Goal: Task Accomplishment & Management: Manage account settings

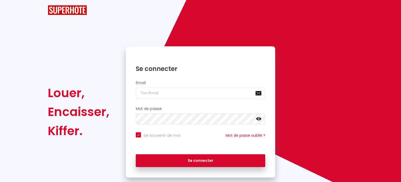
checkbox input "true"
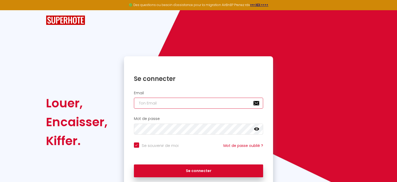
type input "[EMAIL_ADDRESS][DOMAIN_NAME]"
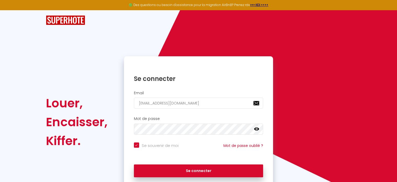
click at [202, 163] on div "Se connecter" at bounding box center [198, 169] width 149 height 16
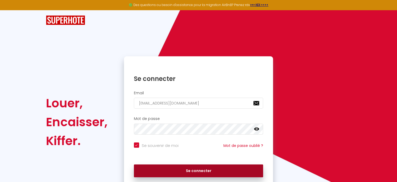
click at [202, 169] on button "Se connecter" at bounding box center [199, 170] width 130 height 13
checkbox input "true"
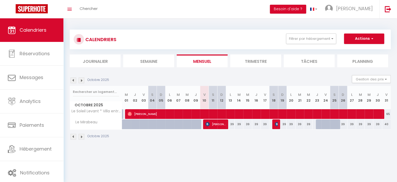
click at [80, 79] on img at bounding box center [82, 80] width 6 height 6
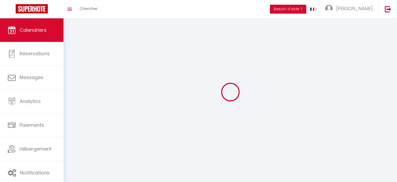
select select
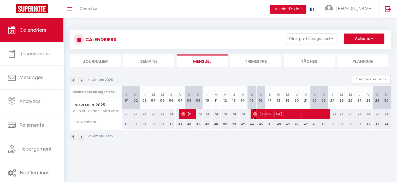
click at [278, 113] on span "[PERSON_NAME]" at bounding box center [290, 114] width 74 height 10
select select "OK"
select select "0"
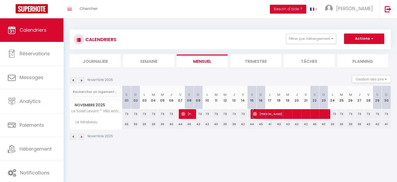
select select "1"
select select
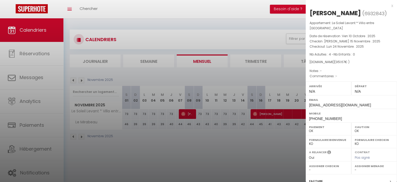
click at [264, 24] on div at bounding box center [198, 91] width 397 height 182
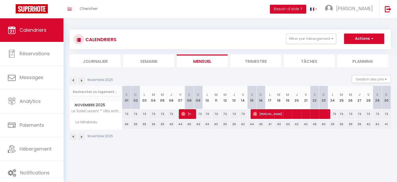
click at [83, 80] on img at bounding box center [82, 80] width 6 height 6
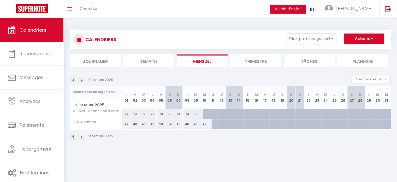
click at [73, 80] on img at bounding box center [74, 80] width 6 height 6
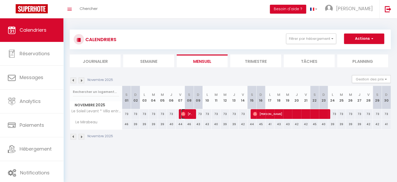
click at [190, 113] on span "[PERSON_NAME]" at bounding box center [187, 114] width 12 height 10
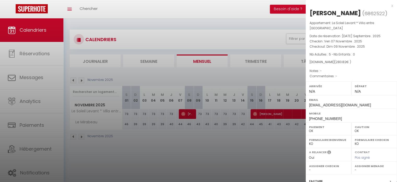
click at [212, 25] on div at bounding box center [198, 91] width 397 height 182
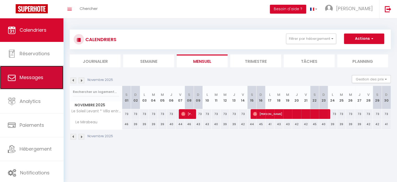
click at [42, 80] on span "Messages" at bounding box center [32, 77] width 24 height 7
select select "message"
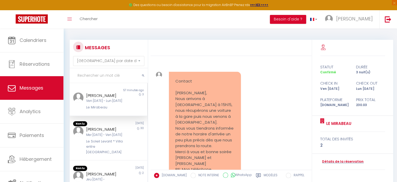
scroll to position [1722, 0]
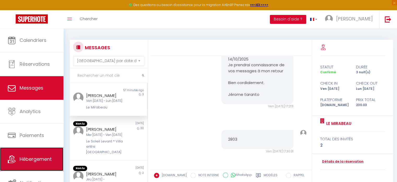
click at [25, 166] on link "Hébergement" at bounding box center [31, 159] width 63 height 24
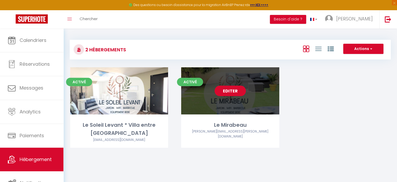
click at [238, 90] on link "Editer" at bounding box center [230, 90] width 31 height 10
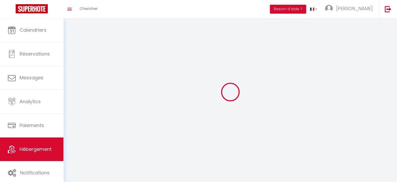
select select "1"
select select
select select "28"
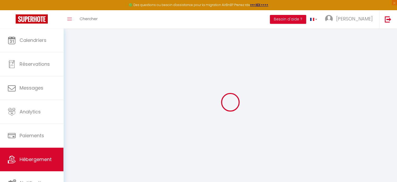
select select
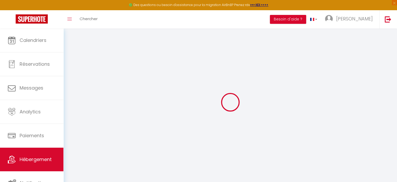
select select
checkbox input "false"
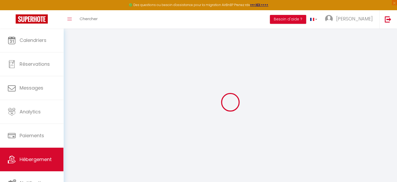
select select
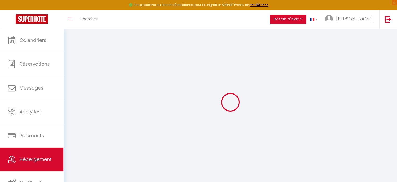
select select
checkbox input "false"
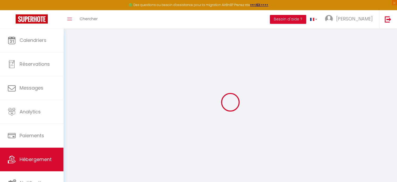
checkbox input "false"
select select
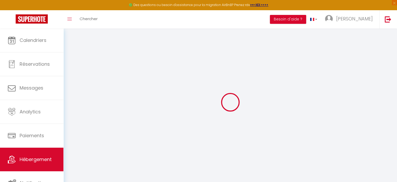
select select
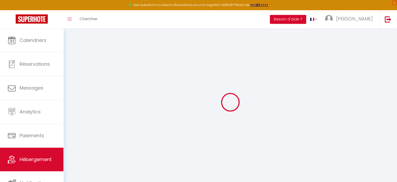
checkbox input "false"
select select
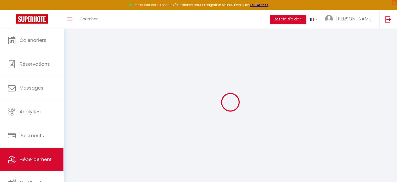
select select
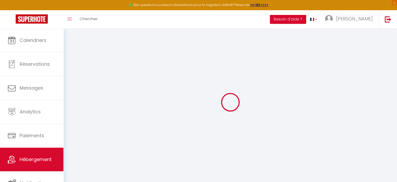
select select
checkbox input "false"
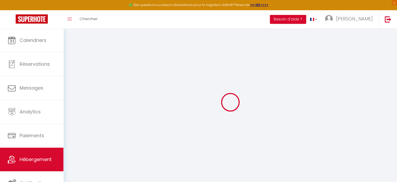
checkbox input "false"
select select
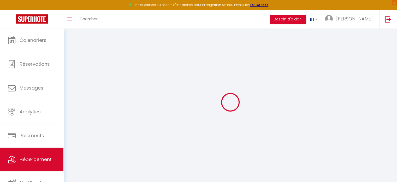
select select
checkbox input "false"
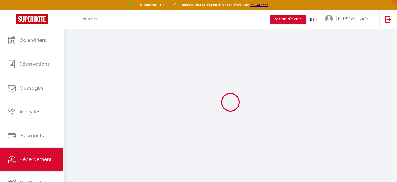
checkbox input "false"
select select
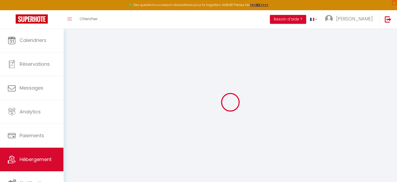
type input "Le Mirabeau"
type input "[PERSON_NAME]"
type input "45"
type input "6"
type input "71"
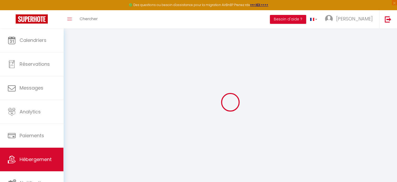
type input "1"
type input "4"
type input "200"
select select
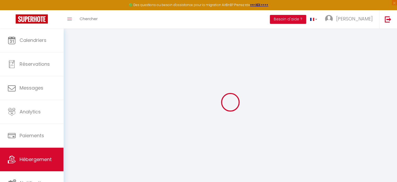
select select
type input "[STREET_ADDRESS]"
type input "13530"
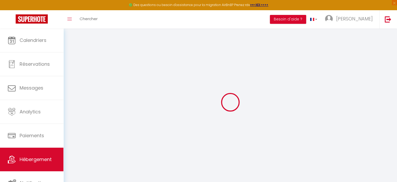
type input "Trets"
type input "[EMAIL_ADDRESS][DOMAIN_NAME]"
select select "13904"
checkbox input "false"
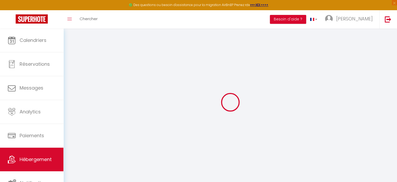
checkbox input "false"
radio input "true"
select select
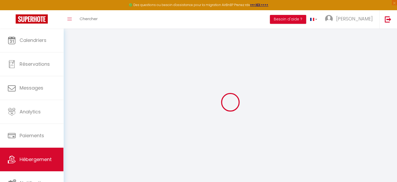
type input "0"
select select
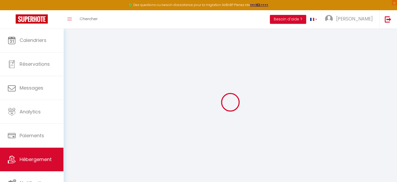
select select
checkbox input "false"
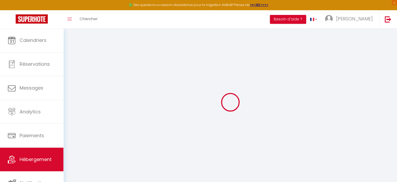
checkbox input "false"
select select
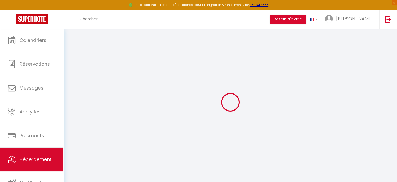
select select
checkbox input "false"
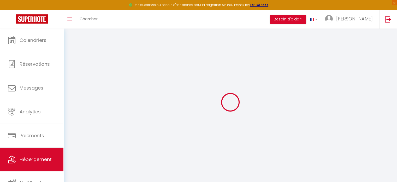
checkbox input "false"
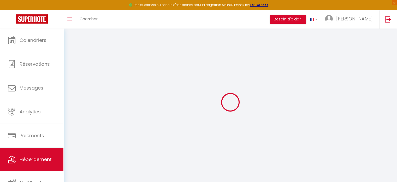
checkbox input "false"
select select "18:00"
select select
select select "11:00"
select select "15"
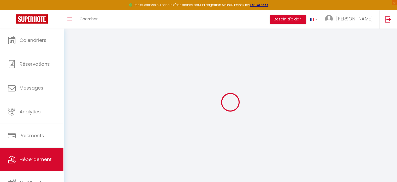
select select "15"
select select
checkbox input "false"
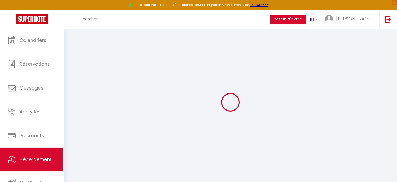
checkbox input "false"
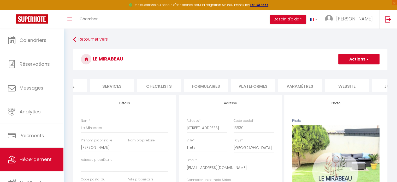
scroll to position [0, 123]
click at [103, 83] on li "Services" at bounding box center [114, 85] width 44 height 13
select select
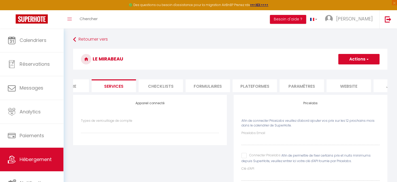
click at [136, 97] on form "Le Mirabeau Actions Enregistrer Info Contrat Facture Services Checklists Formul…" at bounding box center [230, 125] width 315 height 153
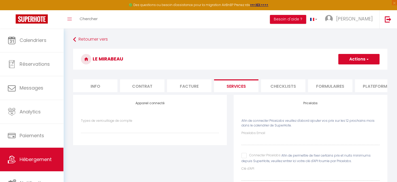
click at [99, 84] on li "Info" at bounding box center [95, 85] width 44 height 13
select select
checkbox input "false"
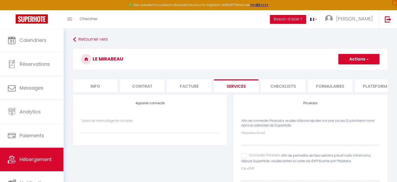
checkbox input "false"
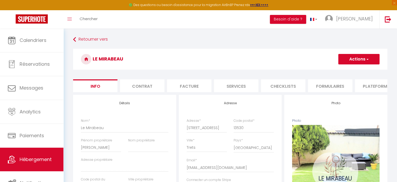
click at [334, 87] on li "Formulaires" at bounding box center [330, 85] width 44 height 13
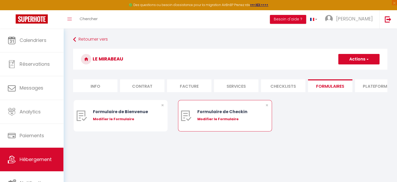
click at [214, 115] on div "Formulaire de Checkin" at bounding box center [229, 111] width 63 height 7
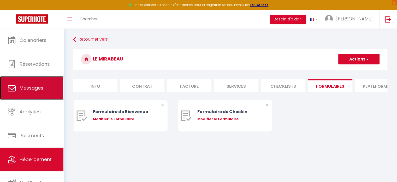
click at [40, 95] on link "Messages" at bounding box center [31, 88] width 63 height 24
select select "message"
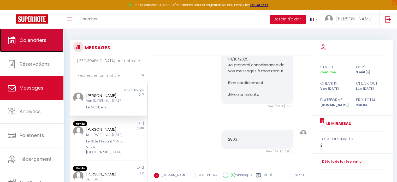
click at [40, 47] on link "Calendriers" at bounding box center [31, 40] width 63 height 24
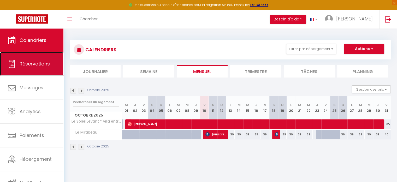
click at [45, 63] on span "Réservations" at bounding box center [35, 63] width 30 height 7
select select "not_cancelled"
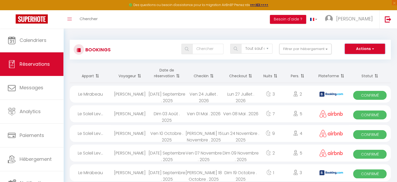
click at [356, 52] on button "Actions" at bounding box center [365, 49] width 40 height 10
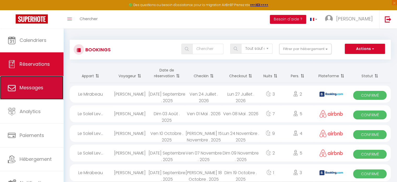
click at [40, 88] on span "Messages" at bounding box center [32, 87] width 24 height 7
select select "message"
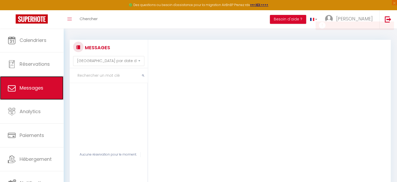
click at [37, 87] on span "Messages" at bounding box center [32, 87] width 24 height 7
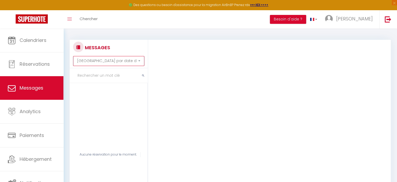
click at [138, 61] on select "[GEOGRAPHIC_DATA] par date de réservation Trier par date de message" at bounding box center [108, 61] width 71 height 10
click at [150, 31] on div "MESSAGES Trier par date de réservation Trier par date de message [PERSON_NAME] …" at bounding box center [230, 136] width 334 height 217
click at [113, 77] on input "text" at bounding box center [109, 75] width 78 height 15
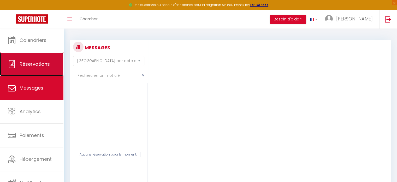
click at [30, 66] on span "Réservations" at bounding box center [35, 64] width 30 height 7
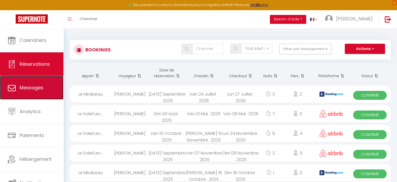
click at [26, 94] on link "Messages" at bounding box center [31, 88] width 63 height 24
select select "message"
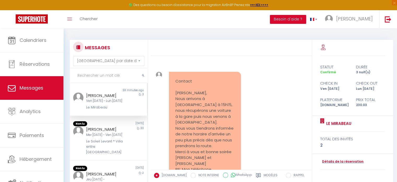
scroll to position [1722, 0]
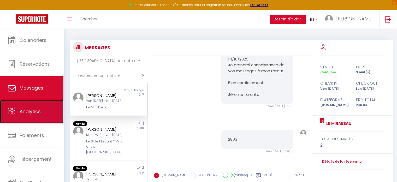
click at [50, 109] on link "Analytics" at bounding box center [31, 112] width 63 height 24
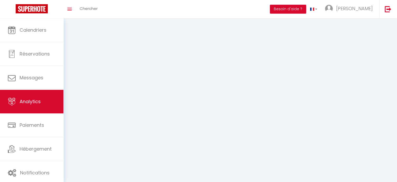
select select "2025"
select select "10"
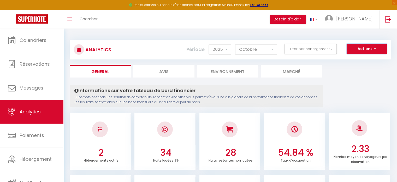
click at [366, 52] on button "Actions" at bounding box center [367, 49] width 40 height 10
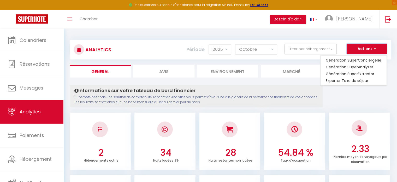
scroll to position [1, 0]
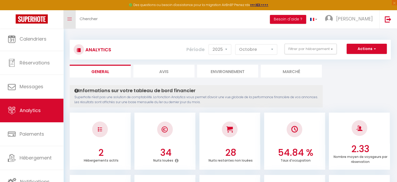
click at [74, 22] on link "Toggle menubar" at bounding box center [69, 19] width 12 height 18
click at [68, 13] on link "Toggle menubar" at bounding box center [69, 19] width 12 height 18
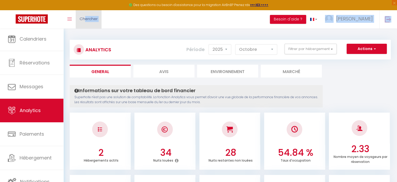
drag, startPoint x: 107, startPoint y: 23, endPoint x: 86, endPoint y: 16, distance: 22.2
click at [86, 16] on div "Toggle menubar Chercher BUTTON Besoin d'aide ? Elodie Paramètres Équipe" at bounding box center [216, 19] width 356 height 18
click at [86, 16] on span "Chercher" at bounding box center [89, 18] width 18 height 5
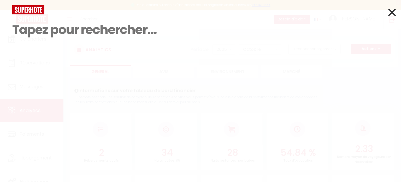
click at [30, 31] on input at bounding box center [200, 29] width 377 height 31
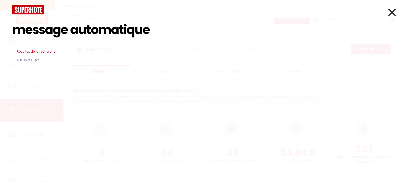
type input "message automatique"
click at [394, 11] on icon at bounding box center [393, 12] width 8 height 13
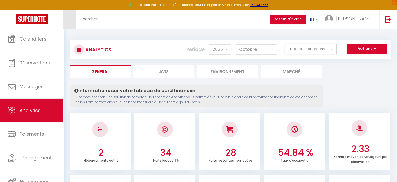
click at [72, 18] on link "Toggle menubar" at bounding box center [69, 19] width 12 height 18
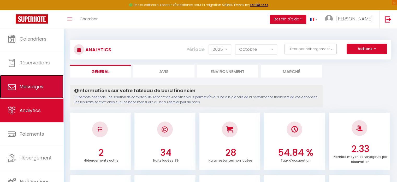
click at [37, 89] on span "Messages" at bounding box center [32, 86] width 24 height 7
select select "message"
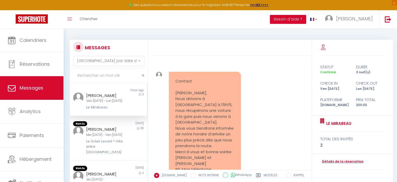
scroll to position [1722, 0]
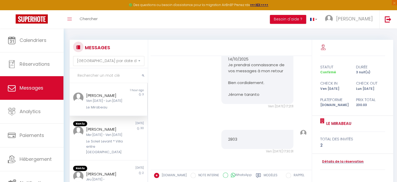
click at [91, 94] on div "[PERSON_NAME]" at bounding box center [105, 95] width 38 height 6
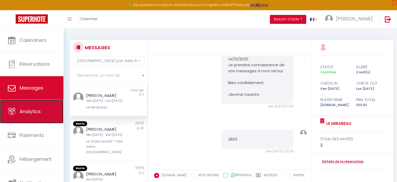
click at [33, 117] on link "Analytics" at bounding box center [31, 112] width 63 height 24
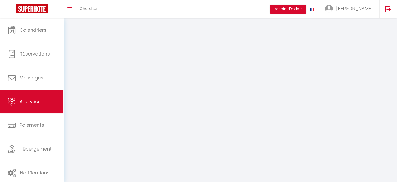
select select "2025"
select select "10"
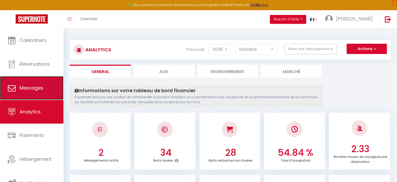
click at [36, 80] on link "Messages" at bounding box center [31, 88] width 63 height 24
select select "message"
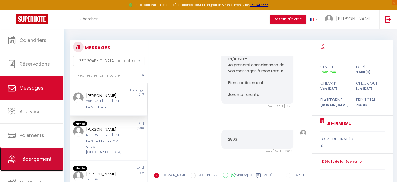
click at [24, 160] on span "Hébergement" at bounding box center [36, 158] width 32 height 7
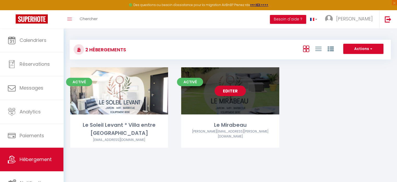
click at [234, 89] on link "Editer" at bounding box center [230, 90] width 31 height 10
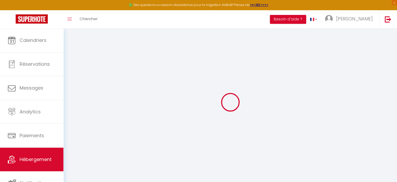
select select
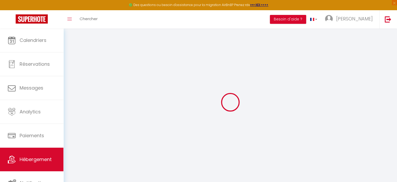
select select
checkbox input "false"
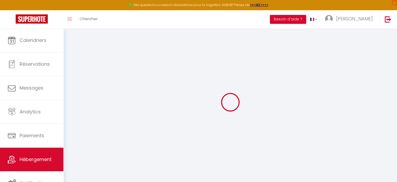
select select
type input "Le Mirabeau"
type input "[PERSON_NAME]"
type input "45"
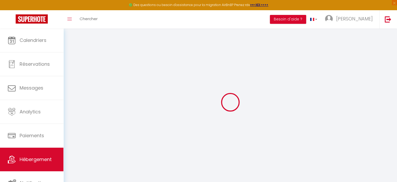
type input "6"
type input "71"
type input "1"
type input "4"
type input "200"
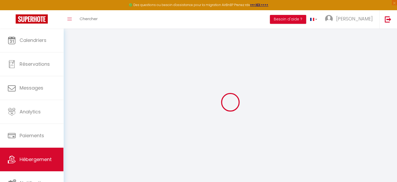
select select
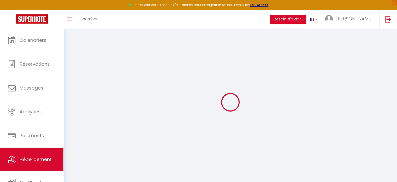
type input "[STREET_ADDRESS]"
type input "13530"
type input "Trets"
type input "[EMAIL_ADDRESS][DOMAIN_NAME]"
select select "13904"
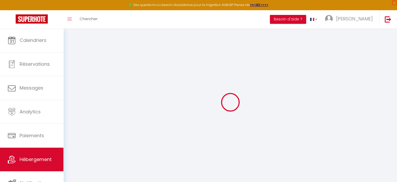
checkbox input "false"
radio input "true"
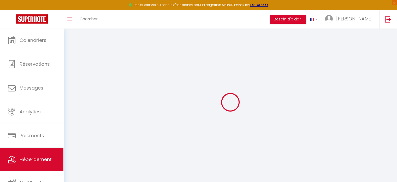
select select
type input "0"
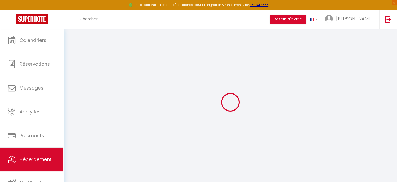
type input "0"
select select
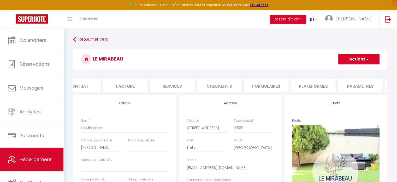
scroll to position [0, 156]
click at [255, 86] on li "Paramètres" at bounding box center [269, 85] width 44 height 13
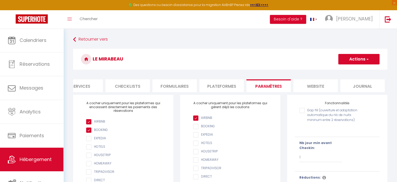
click at [354, 85] on li "Journal" at bounding box center [363, 85] width 44 height 13
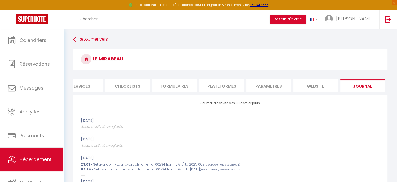
click at [173, 86] on li "Formulaires" at bounding box center [175, 85] width 44 height 13
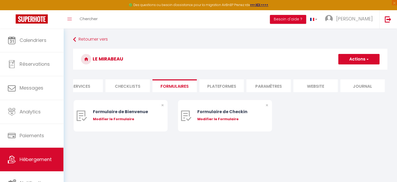
click at [86, 84] on li "Services" at bounding box center [81, 85] width 44 height 13
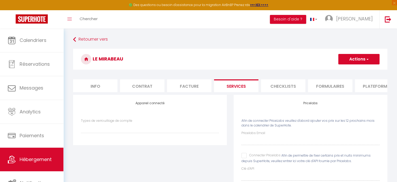
click at [140, 85] on li "Contrat" at bounding box center [142, 85] width 44 height 13
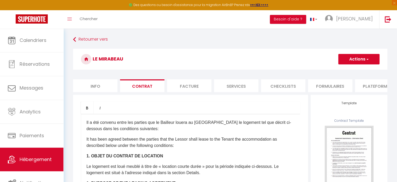
click at [94, 88] on li "Info" at bounding box center [95, 85] width 44 height 13
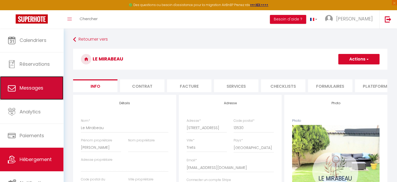
click at [23, 91] on link "Messages" at bounding box center [31, 88] width 63 height 24
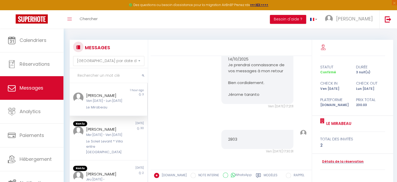
click at [322, 48] on icon at bounding box center [323, 47] width 5 height 5
click at [331, 122] on link "Le Mirabeau" at bounding box center [338, 123] width 27 height 6
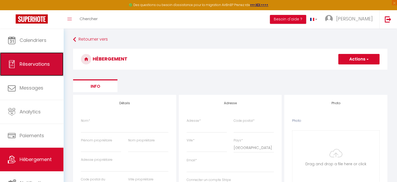
click at [48, 66] on span "Réservations" at bounding box center [35, 64] width 30 height 7
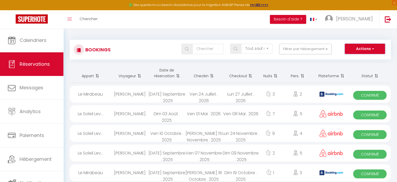
click at [372, 50] on span "button" at bounding box center [372, 48] width 3 height 5
click at [33, 176] on link "Notifications" at bounding box center [31, 183] width 63 height 24
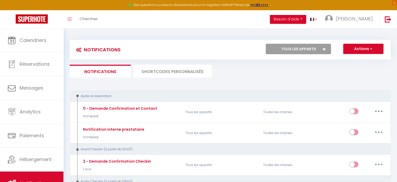
click at [322, 51] on select "Tous les apparts Le Soleil Levant * Villa entre [GEOGRAPHIC_DATA] [GEOGRAPHIC_D…" at bounding box center [298, 49] width 65 height 10
click at [266, 44] on select "Tous les apparts Le Soleil Levant * Villa entre [GEOGRAPHIC_DATA] [GEOGRAPHIC_D…" at bounding box center [298, 49] width 65 height 10
click at [368, 48] on button "Actions" at bounding box center [364, 49] width 40 height 10
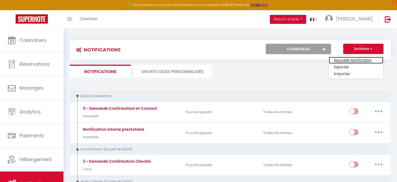
click at [349, 61] on link "Nouvelle Notification" at bounding box center [356, 60] width 54 height 7
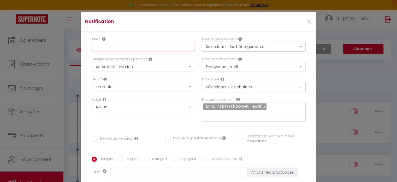
click at [127, 42] on input "text" at bounding box center [144, 46] width 104 height 9
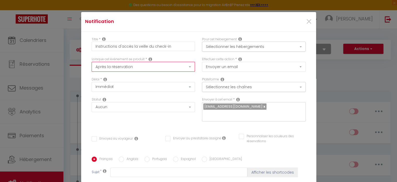
click at [147, 68] on select "Après la réservation Avant Checkin (à partir de 12h00) Après Checkin (à partir …" at bounding box center [144, 67] width 104 height 10
click at [92, 62] on select "Après la réservation Avant Checkin (à partir de 12h00) Après Checkin (à partir …" at bounding box center [144, 67] width 104 height 10
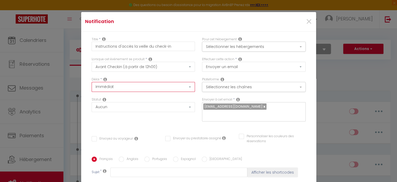
click at [125, 89] on select "Immédiat - 10 Minutes - 1 Heure - 2 Heures - 3 Heures - 4 Heures - 5 Heures - 6…" at bounding box center [144, 87] width 104 height 10
click at [92, 82] on select "Immédiat - 10 Minutes - 1 Heure - 2 Heures - 3 Heures - 4 Heures - 5 Heures - 6…" at bounding box center [144, 87] width 104 height 10
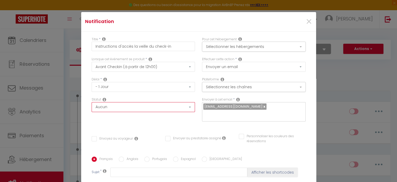
click at [118, 108] on select "Aucun Si la réservation est payée Si réservation non payée Si la caution a été …" at bounding box center [144, 107] width 104 height 10
click at [167, 94] on div "Délai * Immédiat - 10 Minutes - 1 Heure - 2 Heures - 3 Heures - 4 Heures - 5 He…" at bounding box center [143, 87] width 111 height 20
click at [138, 107] on select "Aucun Si la réservation est payée Si réservation non payée Si la caution a été …" at bounding box center [144, 107] width 104 height 10
click at [163, 97] on div "Statut Aucun Si la réservation est payée Si réservation non payée Si la caution…" at bounding box center [144, 104] width 104 height 15
click at [245, 48] on button "Sélectionner les hébergements" at bounding box center [254, 47] width 104 height 10
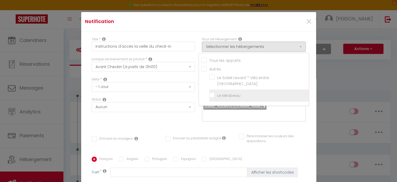
click at [221, 93] on input "Le Mirabeau" at bounding box center [260, 95] width 100 height 5
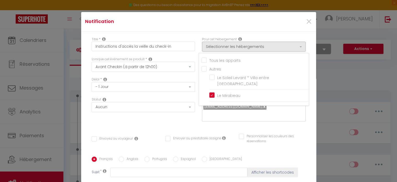
click at [189, 76] on div "Lorsque cet événement se produit * Après la réservation Avant Checkin (à partir…" at bounding box center [143, 67] width 111 height 20
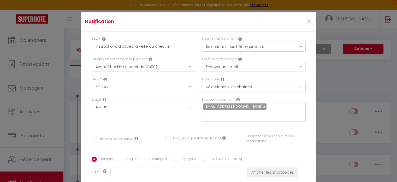
click at [94, 136] on input "Envoyez au voyageur" at bounding box center [112, 138] width 41 height 5
click at [245, 68] on select "Envoyer un email Envoyer un SMS Envoyer une notification push" at bounding box center [254, 67] width 104 height 10
click at [274, 58] on div "Effectuer cette action * Envoyer un email Envoyer un SMS Envoyer une notificati…" at bounding box center [254, 64] width 104 height 15
click at [248, 88] on button "Sélectionnez les chaînes" at bounding box center [254, 87] width 104 height 10
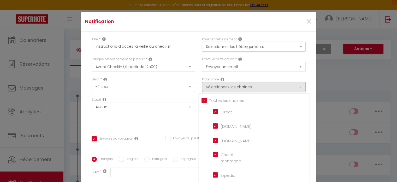
click at [292, 77] on div "Plateforme Sélectionnez les chaînes Toutes les chaines Direct [DOMAIN_NAME] [DO…" at bounding box center [254, 84] width 104 height 15
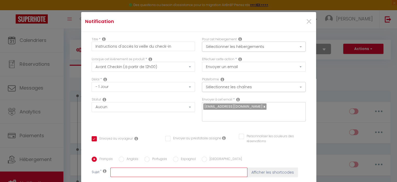
click at [116, 168] on input "text" at bounding box center [179, 171] width 137 height 9
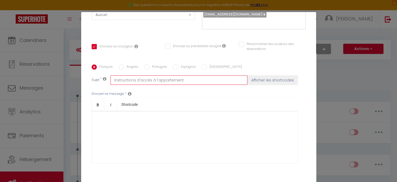
scroll to position [91, 0]
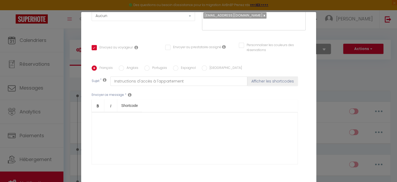
click at [118, 114] on div at bounding box center [195, 138] width 206 height 52
click at [110, 128] on p "Voici lers instructionsw" at bounding box center [194, 131] width 195 height 6
click at [134, 128] on p "Voici les instructionsw" at bounding box center [194, 131] width 195 height 6
click at [160, 128] on p "Voici les instructions d'accès" at bounding box center [194, 131] width 195 height 6
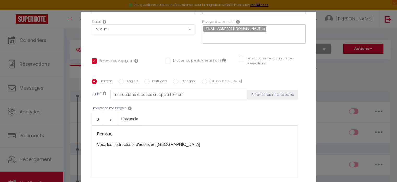
scroll to position [110, 0]
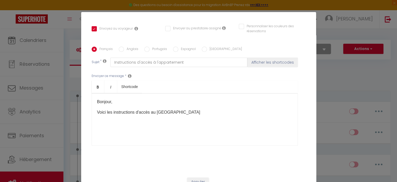
click at [198, 109] on p "Voici les instructions d'accès au [GEOGRAPHIC_DATA]" at bounding box center [194, 112] width 195 height 6
click at [123, 109] on p "Voici les instructions d'accès au [GEOGRAPHIC_DATA]" at bounding box center [194, 112] width 195 height 6
click at [165, 109] on p "Voici les instructions d'accès au [GEOGRAPHIC_DATA]" at bounding box center [194, 112] width 195 height 6
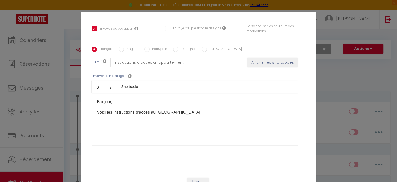
click at [120, 109] on p "Voici les instructions d'accès au [GEOGRAPHIC_DATA]" at bounding box center [194, 112] width 195 height 6
click at [161, 109] on p "Voici les instructions d'accès au [GEOGRAPHIC_DATA]" at bounding box center [194, 112] width 195 height 6
click at [123, 109] on p "Voici les instructions d'accès au [GEOGRAPHIC_DATA]" at bounding box center [194, 112] width 195 height 6
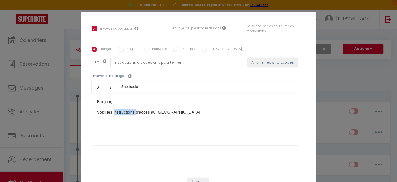
click at [123, 109] on p "Voici les instructions d'accès au [GEOGRAPHIC_DATA]" at bounding box center [194, 112] width 195 height 6
click at [162, 109] on p "Voici les instructions d'accès au [GEOGRAPHIC_DATA]" at bounding box center [194, 112] width 195 height 6
click at [119, 109] on p "Voici les instructions d'accès au [GEOGRAPHIC_DATA]" at bounding box center [194, 112] width 195 height 6
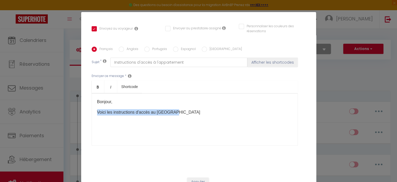
click at [119, 109] on p "Voici les instructions d'accès au [GEOGRAPHIC_DATA]" at bounding box center [194, 112] width 195 height 6
click at [123, 109] on p "Voici les instructions d'accès au [GEOGRAPHIC_DATA]" at bounding box center [194, 112] width 195 height 6
click at [172, 109] on p "Voici les instructions d'accès au [GEOGRAPHIC_DATA]" at bounding box center [194, 112] width 195 height 6
click at [177, 109] on p "Voici les instructions d'accès au [GEOGRAPHIC_DATA]" at bounding box center [194, 112] width 195 height 6
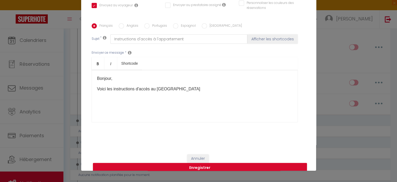
scroll to position [24, 0]
click at [247, 96] on p at bounding box center [194, 99] width 195 height 6
click at [154, 87] on div "Bonjour, Voici les instructions d'accès au [GEOGRAPHIC_DATA]" at bounding box center [195, 95] width 206 height 52
click at [193, 85] on p "Voici les instructions d'accès au [GEOGRAPHIC_DATA]" at bounding box center [194, 88] width 195 height 6
click at [157, 97] on div "Bonjour, Voici les instructions d'accès au [GEOGRAPHIC_DATA]" at bounding box center [195, 95] width 206 height 52
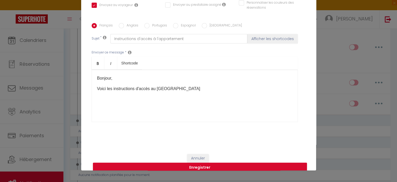
click at [190, 85] on p "Voici les instructions d'accès au [GEOGRAPHIC_DATA]" at bounding box center [194, 88] width 195 height 6
click at [178, 85] on div "Bonjour, Voici les instructions d'accès au [GEOGRAPHIC_DATA]" at bounding box center [195, 95] width 206 height 52
click at [178, 85] on p "Voici les instructions d'accès au [GEOGRAPHIC_DATA]" at bounding box center [194, 88] width 195 height 6
click at [170, 96] on p at bounding box center [194, 99] width 195 height 6
click at [163, 75] on div "Bonjour, Voici les instructions d'accès au [GEOGRAPHIC_DATA]" at bounding box center [195, 95] width 206 height 52
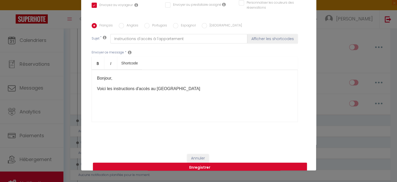
click at [130, 96] on p at bounding box center [194, 99] width 195 height 6
click at [119, 75] on p "Bonjour," at bounding box center [194, 78] width 195 height 6
click at [101, 96] on p at bounding box center [194, 99] width 195 height 6
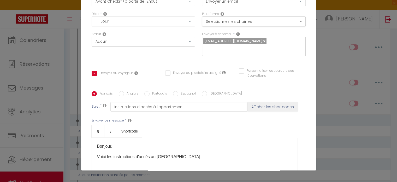
scroll to position [40, 0]
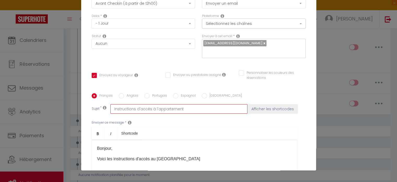
click at [208, 104] on input "Instructions d'accès à l'appartement" at bounding box center [179, 108] width 137 height 9
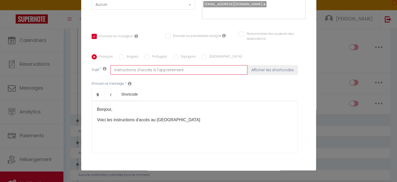
scroll to position [78, 0]
click at [203, 117] on div "Bonjour, Voici les instructions d'accès au [GEOGRAPHIC_DATA]" at bounding box center [195, 127] width 206 height 52
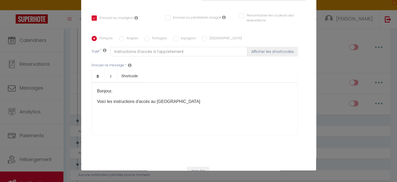
scroll to position [101, 0]
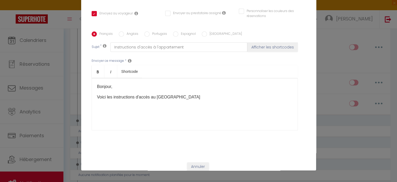
click at [165, 105] on div "Bonjour, Voici les instructions d'accès au [GEOGRAPHIC_DATA]" at bounding box center [195, 104] width 206 height 52
click at [159, 125] on p "[PERSON_NAME]" at bounding box center [194, 128] width 195 height 6
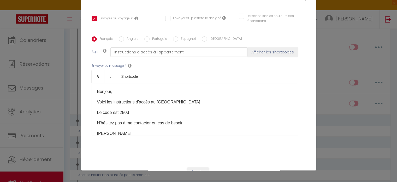
scroll to position [103, 0]
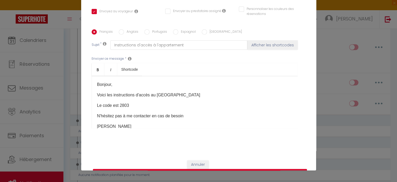
click at [204, 169] on button "Enregistrer" at bounding box center [200, 174] width 214 height 10
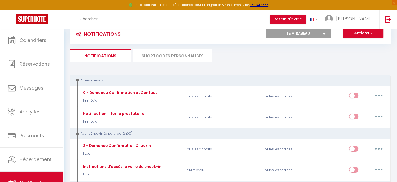
scroll to position [0, 0]
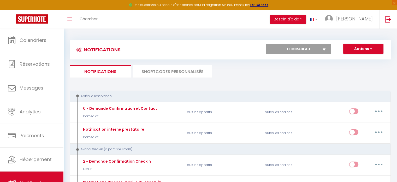
click at [323, 47] on select "Tous les apparts Le Soleil Levant * Villa entre [GEOGRAPHIC_DATA] [GEOGRAPHIC_D…" at bounding box center [298, 49] width 65 height 10
click at [366, 74] on ul "Notifications SHORTCODES PERSONNALISÉS" at bounding box center [230, 71] width 321 height 13
click at [168, 75] on li "SHORTCODES PERSONNALISÉS" at bounding box center [173, 71] width 78 height 13
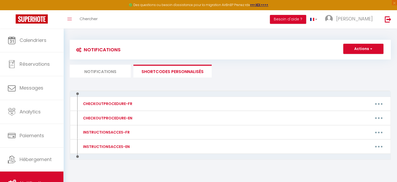
click at [107, 68] on li "Notifications" at bounding box center [100, 71] width 61 height 13
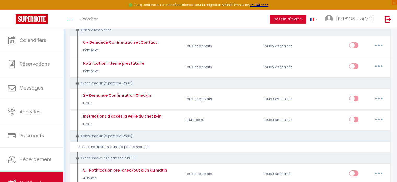
scroll to position [92, 0]
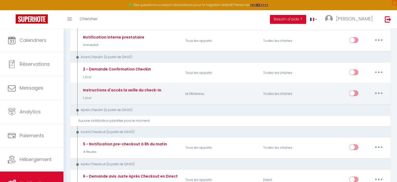
click at [380, 92] on button "button" at bounding box center [379, 93] width 15 height 8
click at [359, 104] on link "Editer" at bounding box center [365, 104] width 39 height 9
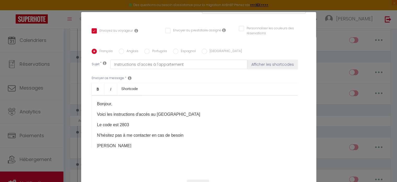
scroll to position [110, 0]
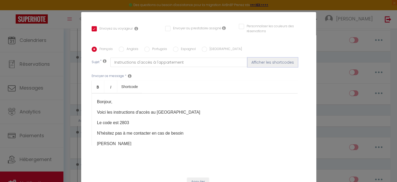
click at [269, 57] on button "Afficher les shortcodes" at bounding box center [273, 61] width 50 height 9
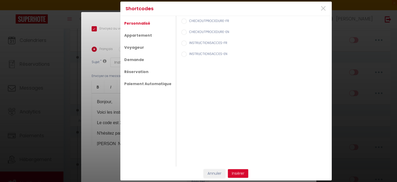
click at [102, 153] on div "Shortcodes × Personnalisé Appartement Voyageur Demande Réservation Paiement Aut…" at bounding box center [198, 91] width 397 height 182
click at [242, 172] on button "Insérer" at bounding box center [238, 173] width 20 height 9
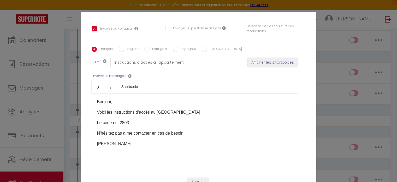
click at [210, 119] on div "Bonjour, Voici les instructions d'accès au Mirabeau Le code est 2803 N'hésitez …" at bounding box center [195, 119] width 206 height 52
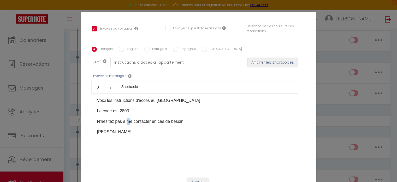
drag, startPoint x: 146, startPoint y: 126, endPoint x: 126, endPoint y: 114, distance: 24.2
click at [126, 118] on p "N'hésitez pas à me contacter en cas de besoin" at bounding box center [194, 121] width 195 height 6
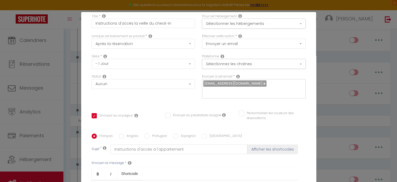
scroll to position [0, 0]
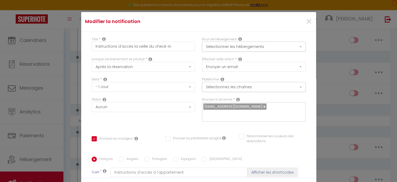
click at [247, 56] on div "Pour cet hébergement Sélectionner les hébergements Tous les apparts Autres Le S…" at bounding box center [254, 47] width 111 height 20
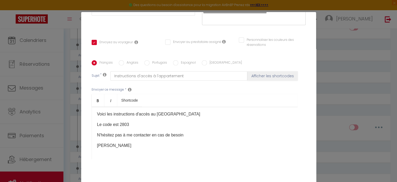
scroll to position [110, 0]
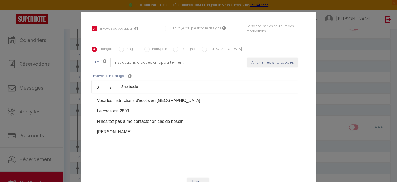
click at [130, 129] on p "[PERSON_NAME]" at bounding box center [194, 132] width 195 height 6
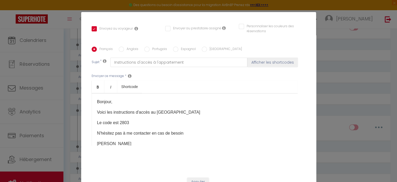
scroll to position [12, 0]
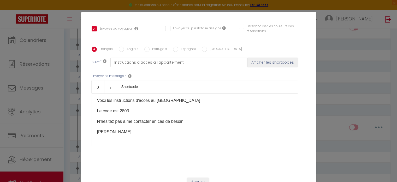
click at [115, 134] on div "Bonjour, Voici les instructions d'accès au Mirabeau Le code est 2803 N'hésitez …" at bounding box center [195, 119] width 206 height 52
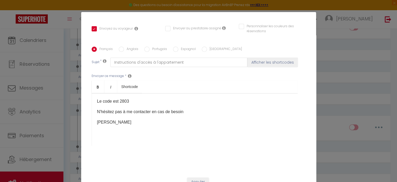
scroll to position [33, 0]
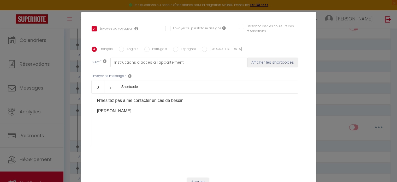
click at [115, 121] on div "Bonjour, Voici les instructions d'accès au Mirabeau Le code est 2803 N'hésitez …" at bounding box center [195, 119] width 206 height 52
click at [102, 129] on p at bounding box center [194, 132] width 195 height 6
click at [144, 118] on p at bounding box center [194, 121] width 195 height 6
click at [118, 129] on p at bounding box center [194, 132] width 195 height 6
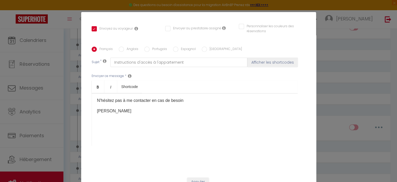
click at [118, 129] on p at bounding box center [194, 132] width 195 height 6
click at [109, 129] on p at bounding box center [194, 132] width 195 height 6
click at [116, 118] on p "​" at bounding box center [194, 121] width 195 height 6
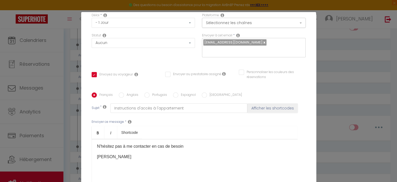
scroll to position [60, 0]
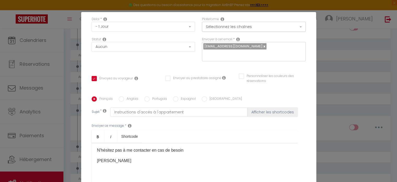
click at [345, 80] on div "Modifier la notification × Titre * Instructions d'accès la veille du check-in P…" at bounding box center [198, 91] width 397 height 182
click at [359, 136] on div "Modifier la notification × Titre * Instructions d'accès la veille du check-in P…" at bounding box center [198, 91] width 397 height 182
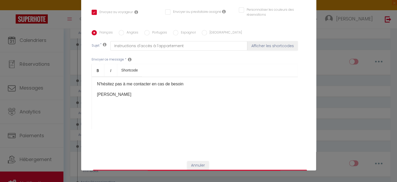
scroll to position [110, 0]
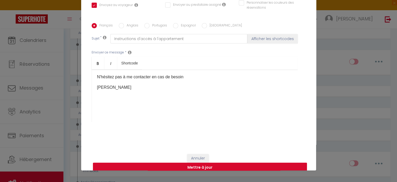
click at [213, 162] on button "Mettre à jour" at bounding box center [200, 167] width 214 height 10
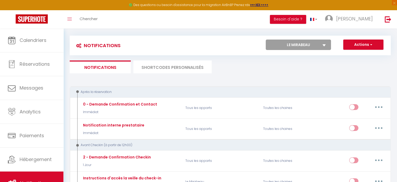
scroll to position [0, 0]
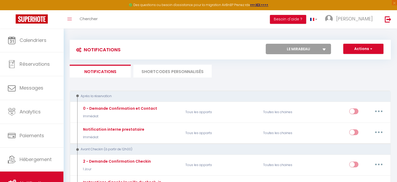
click at [169, 74] on li "SHORTCODES PERSONNALISÉS" at bounding box center [173, 71] width 78 height 13
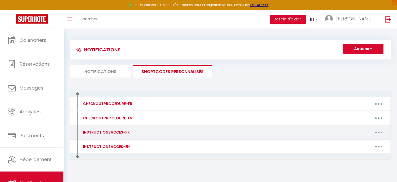
click at [137, 134] on div "INSTRUCTIONSACCES-FR" at bounding box center [117, 132] width 78 height 8
click at [381, 134] on button "button" at bounding box center [379, 132] width 15 height 8
click at [352, 143] on link "Editer" at bounding box center [365, 144] width 39 height 9
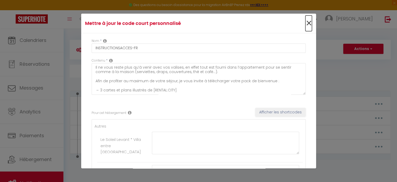
click at [306, 22] on span "×" at bounding box center [309, 23] width 7 height 16
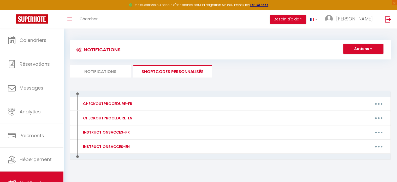
click at [102, 72] on li "Notifications" at bounding box center [100, 71] width 61 height 13
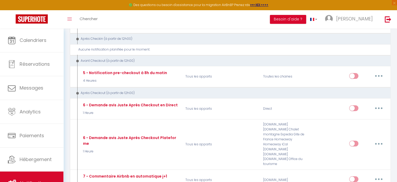
scroll to position [162, 0]
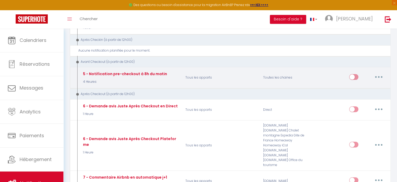
click at [379, 73] on button "button" at bounding box center [379, 77] width 15 height 8
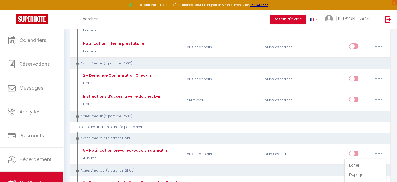
scroll to position [87, 0]
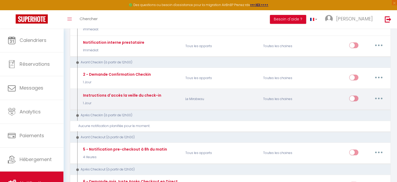
click at [381, 94] on button "button" at bounding box center [379, 98] width 15 height 8
click at [360, 111] on link "Editer" at bounding box center [365, 110] width 39 height 9
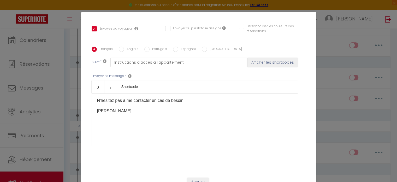
scroll to position [0, 0]
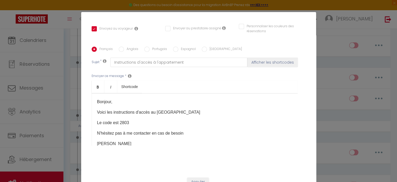
click at [340, 66] on div "Modifier la notification × Titre * Instructions d'accès la veille du check-in P…" at bounding box center [198, 91] width 397 height 182
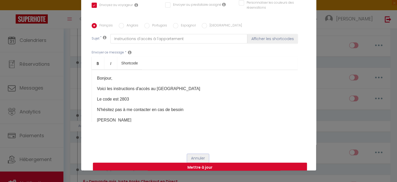
click at [195, 154] on button "Annuler" at bounding box center [198, 158] width 22 height 9
